Goal: Task Accomplishment & Management: Manage account settings

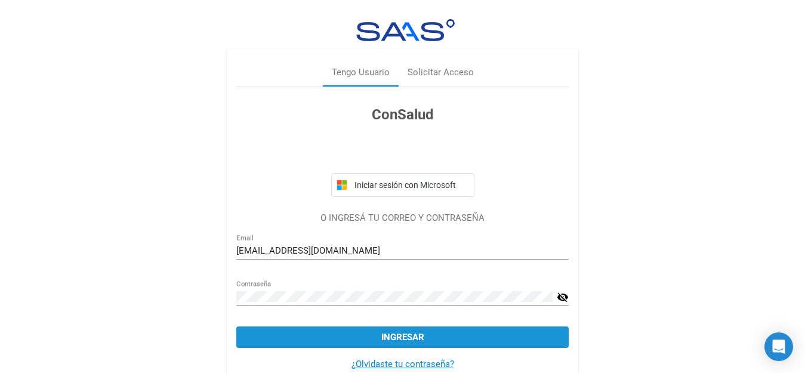
click at [409, 343] on button "Ingresar" at bounding box center [402, 336] width 332 height 21
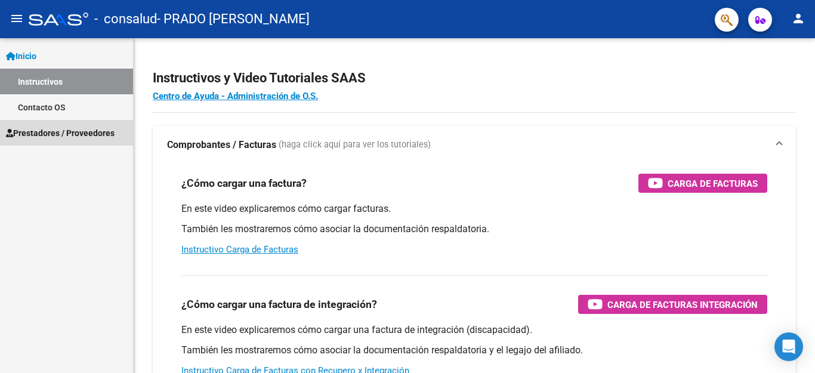
click at [70, 129] on span "Prestadores / Proveedores" at bounding box center [60, 132] width 109 height 13
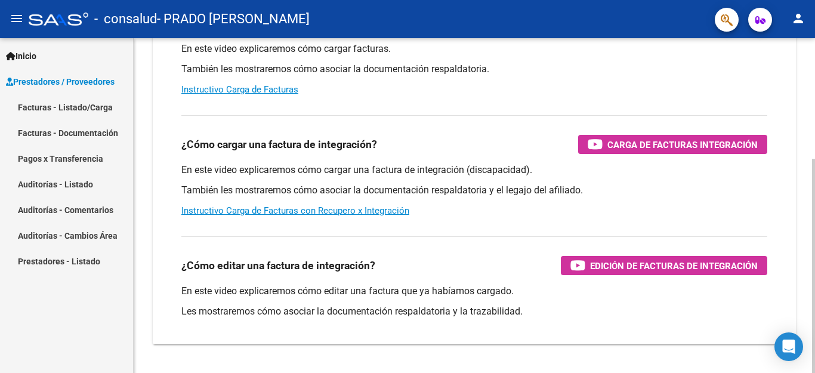
scroll to position [163, 0]
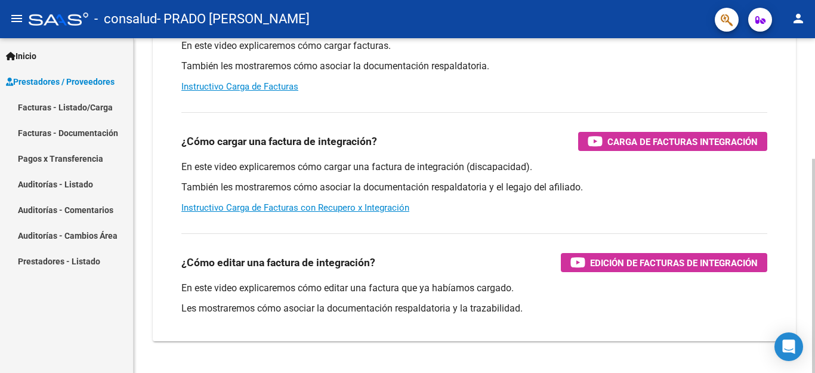
click at [804, 310] on div at bounding box center [813, 266] width 3 height 214
click at [48, 108] on link "Facturas - Listado/Carga" at bounding box center [66, 107] width 133 height 26
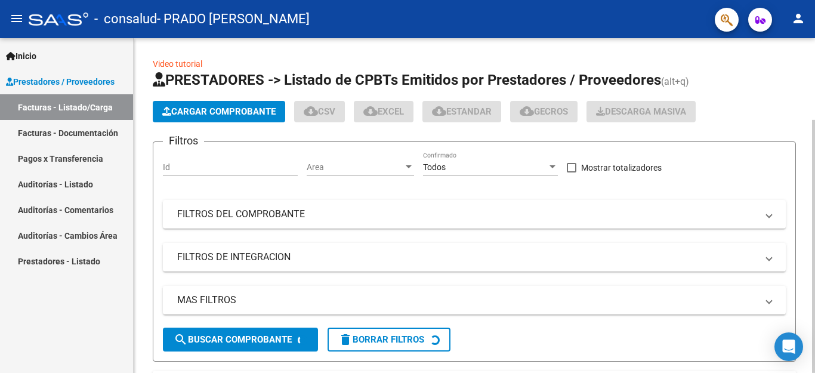
click at [804, 264] on div at bounding box center [813, 246] width 3 height 253
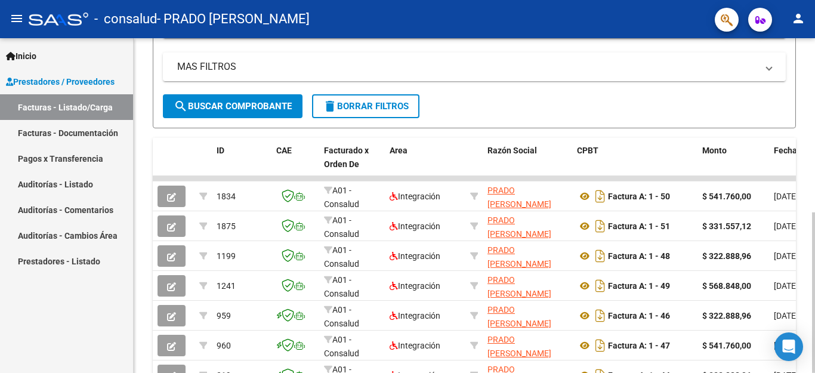
click at [804, 305] on div at bounding box center [813, 292] width 3 height 161
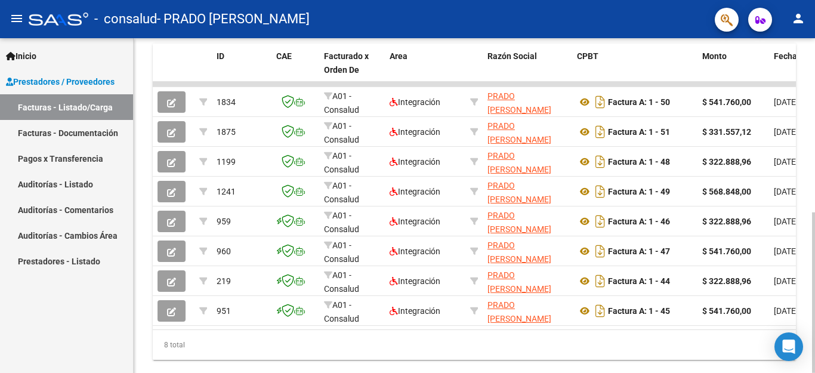
scroll to position [329, 0]
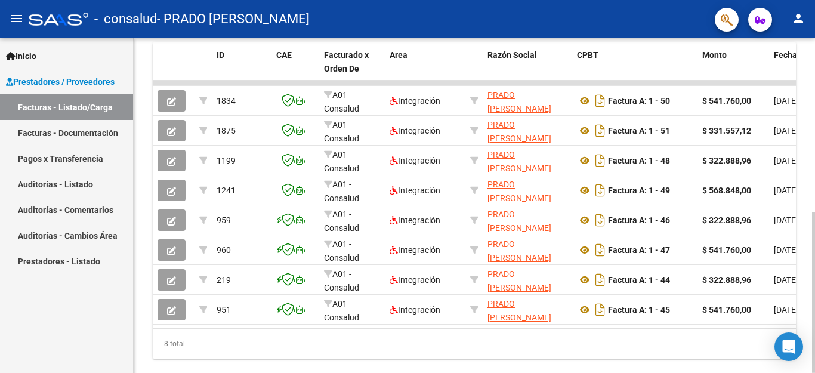
click at [804, 350] on div at bounding box center [813, 292] width 3 height 161
click at [804, 359] on div at bounding box center [813, 205] width 3 height 335
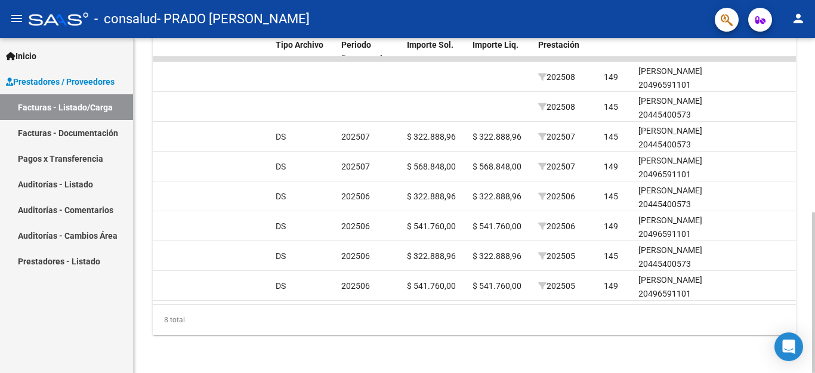
scroll to position [359, 0]
click at [804, 259] on div at bounding box center [813, 292] width 3 height 161
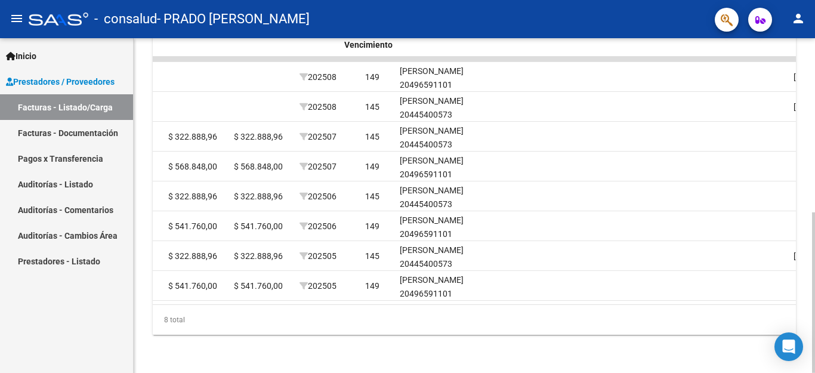
scroll to position [0, 1872]
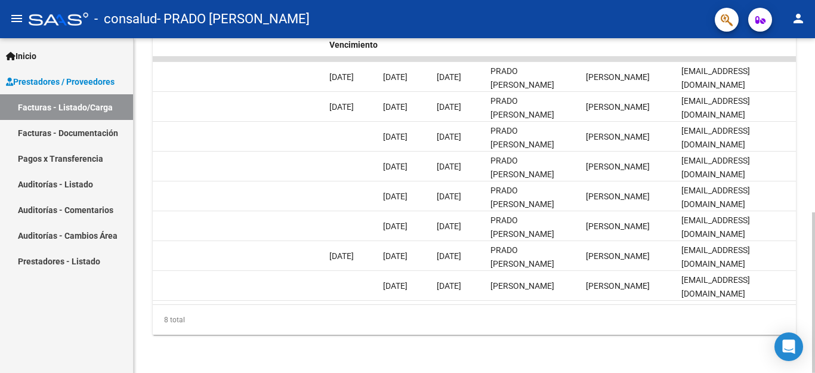
click at [804, 236] on div at bounding box center [813, 292] width 3 height 161
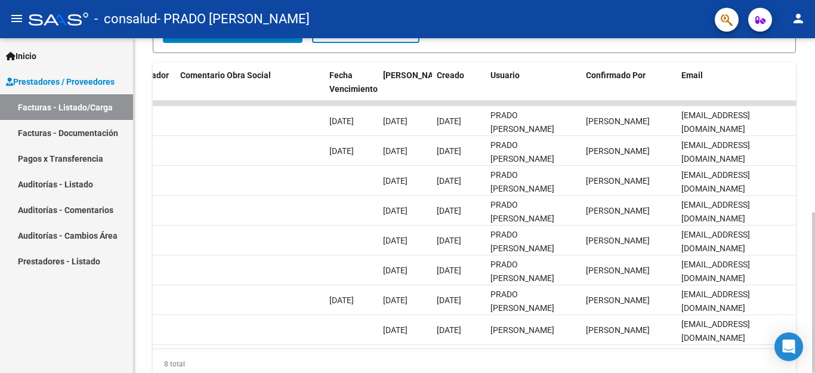
click at [804, 212] on div at bounding box center [813, 292] width 3 height 161
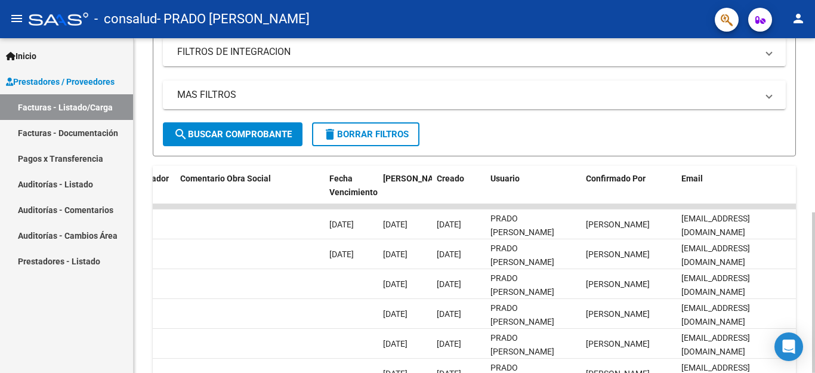
click at [804, 212] on div at bounding box center [813, 292] width 3 height 161
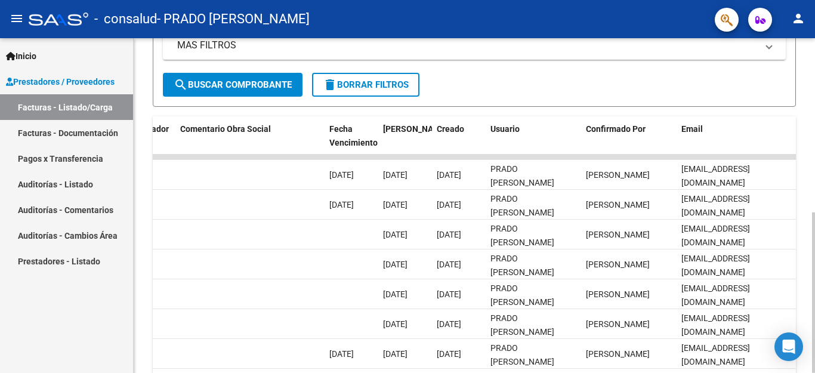
scroll to position [260, 0]
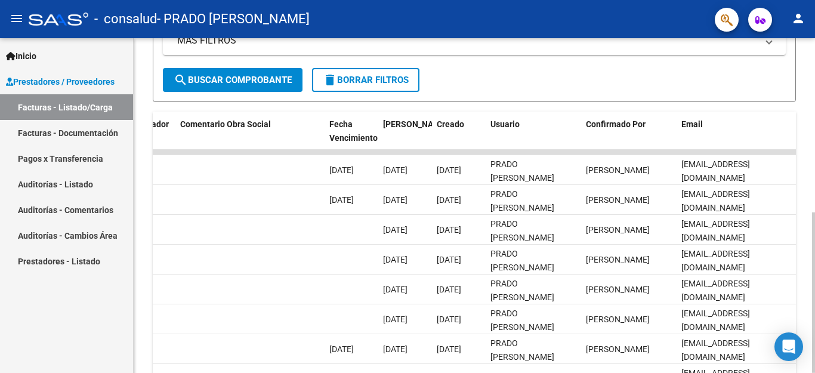
click at [804, 212] on div at bounding box center [813, 292] width 3 height 161
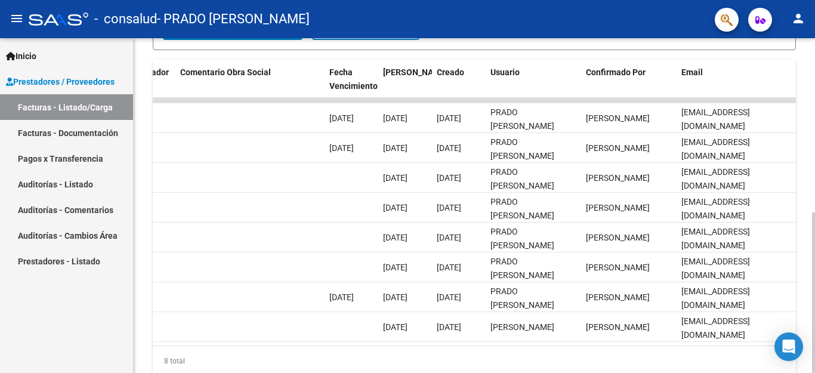
scroll to position [313, 0]
click at [804, 268] on div at bounding box center [813, 292] width 3 height 161
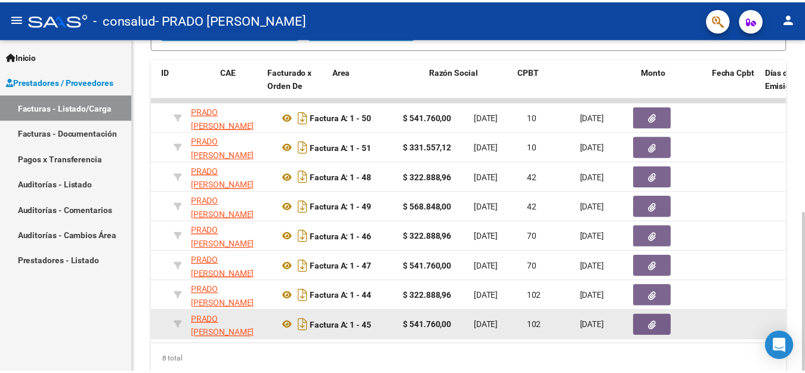
scroll to position [0, 53]
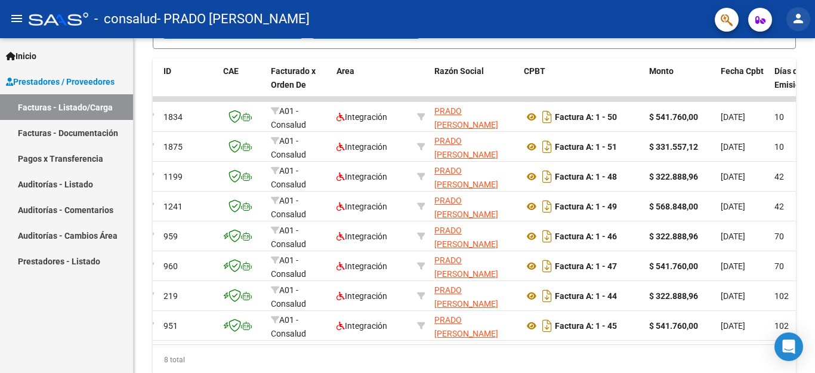
click at [804, 17] on mat-icon "person" at bounding box center [798, 18] width 14 height 14
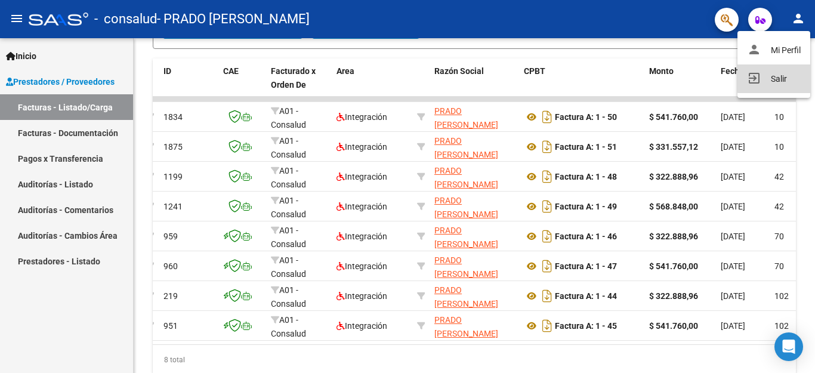
click at [780, 78] on button "exit_to_app Salir" at bounding box center [774, 78] width 73 height 29
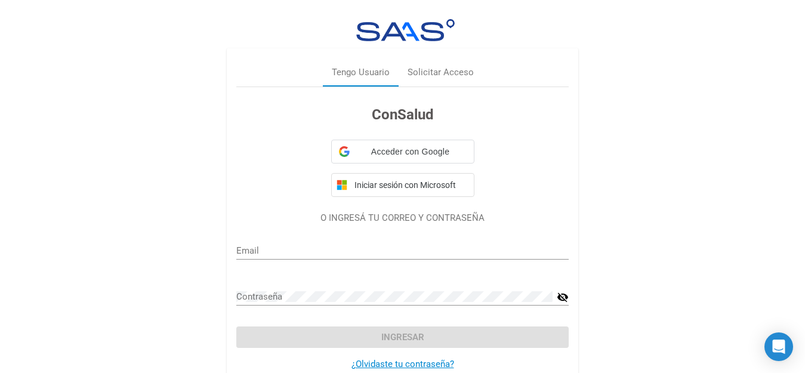
type input "[EMAIL_ADDRESS][DOMAIN_NAME]"
